Goal: Task Accomplishment & Management: Complete application form

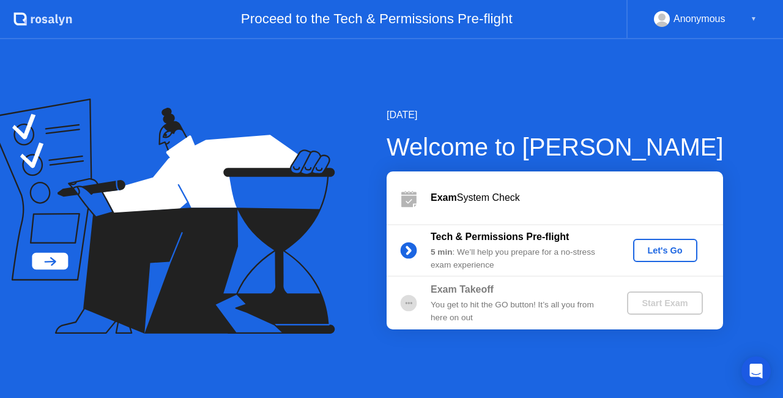
click at [690, 253] on div "Let's Go" at bounding box center [665, 250] width 54 height 10
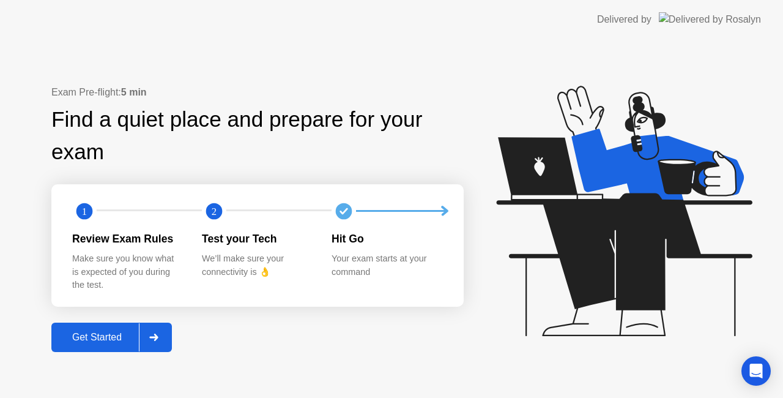
click at [113, 343] on div "Get Started" at bounding box center [97, 337] width 84 height 11
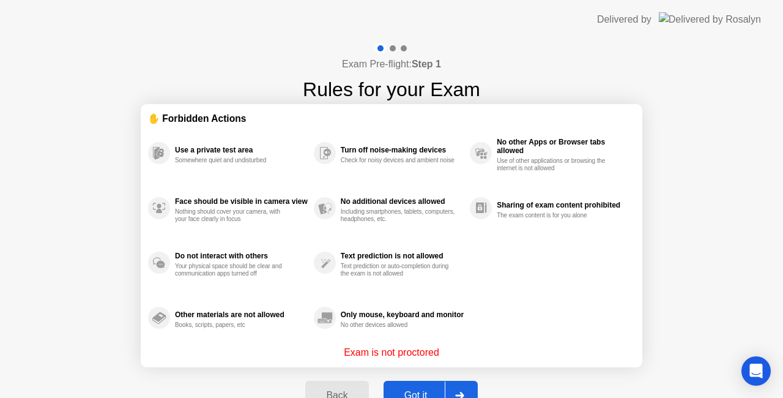
click at [395, 390] on div "Got it" at bounding box center [416, 395] width 58 height 11
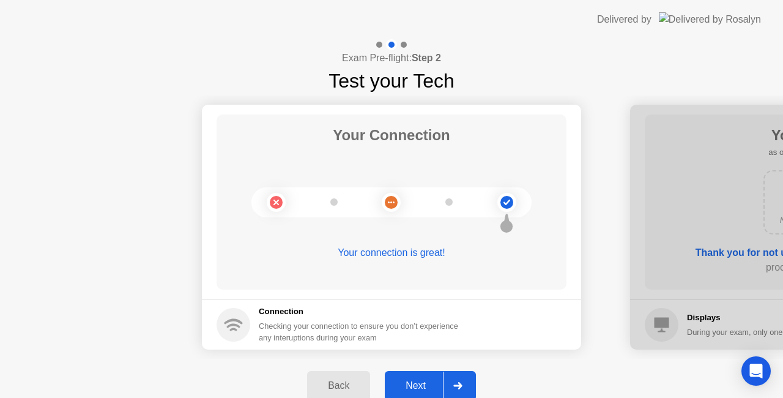
click at [395, 389] on div "Next" at bounding box center [416, 385] width 54 height 11
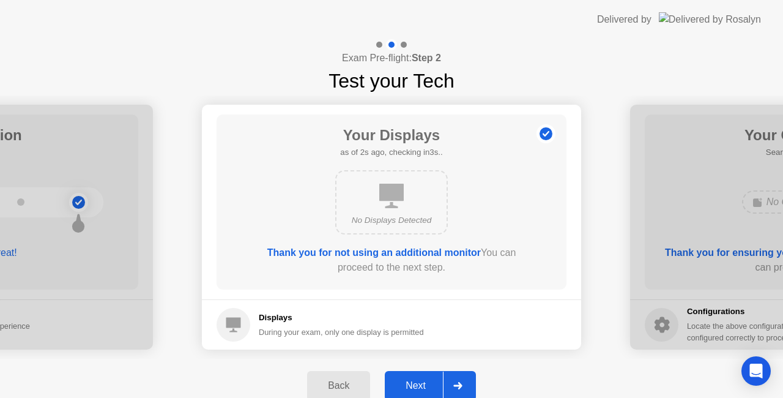
click at [395, 389] on div "Next" at bounding box center [416, 385] width 54 height 11
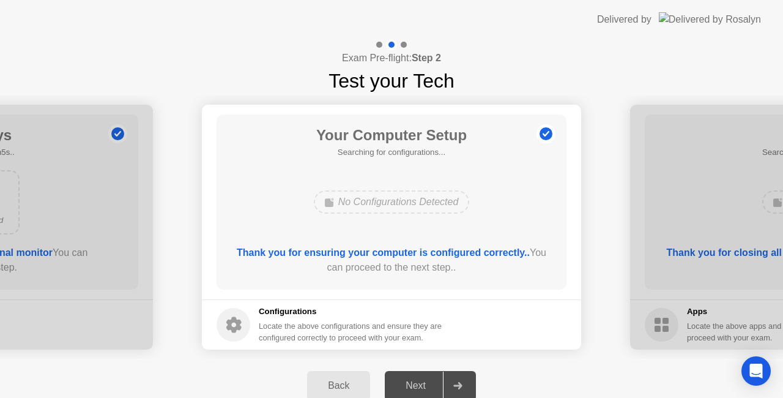
click at [414, 384] on div "Next" at bounding box center [416, 385] width 54 height 11
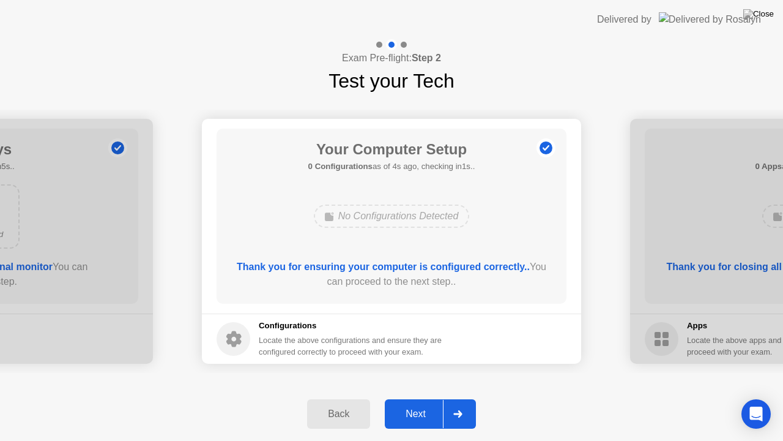
click at [413, 397] on div "Next" at bounding box center [416, 413] width 54 height 11
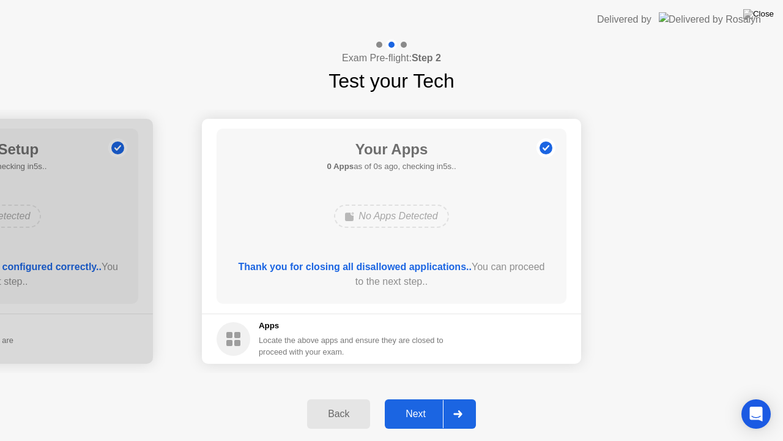
click at [413, 397] on div "Next" at bounding box center [416, 413] width 54 height 11
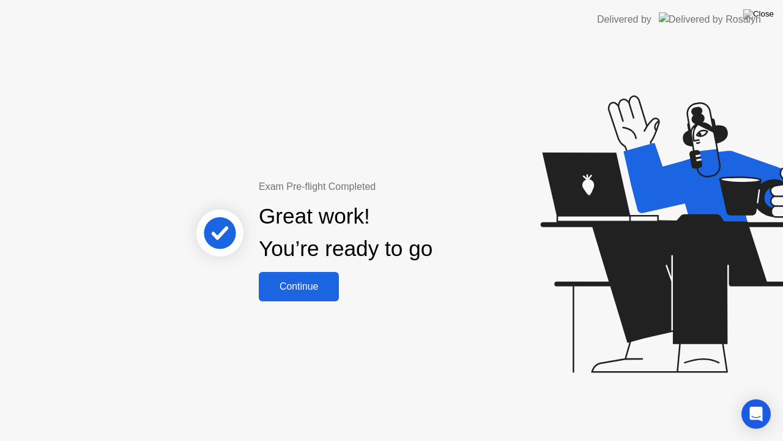
click at [307, 295] on button "Continue" at bounding box center [299, 286] width 80 height 29
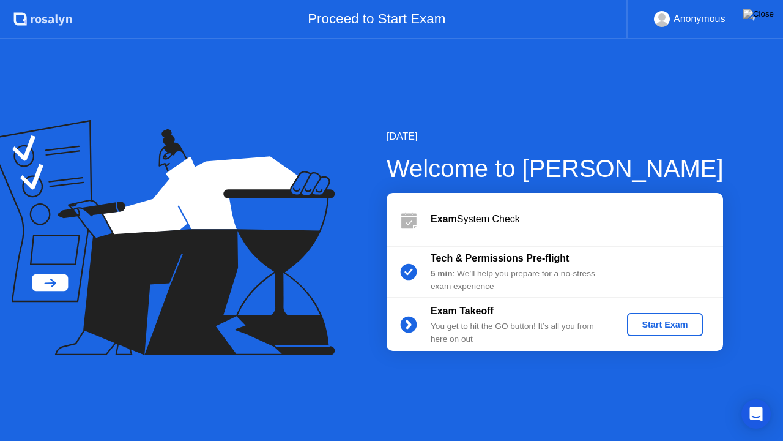
click at [647, 319] on div "Start Exam" at bounding box center [664, 324] width 65 height 10
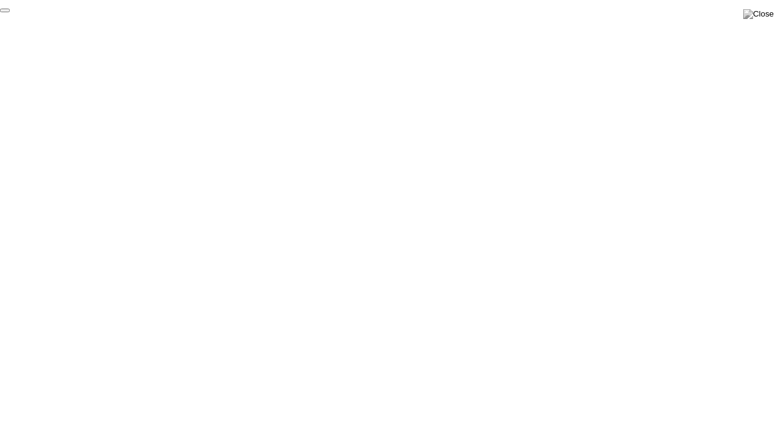
click at [10, 12] on button "End Proctoring Session" at bounding box center [5, 11] width 10 height 4
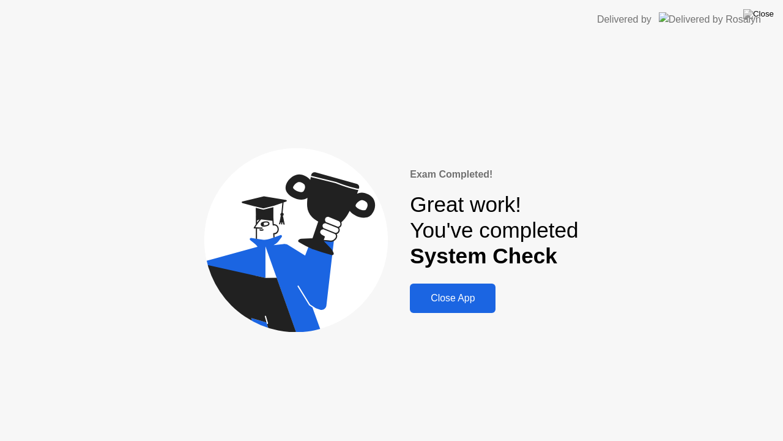
click at [475, 306] on button "Close App" at bounding box center [453, 297] width 86 height 29
